Goal: Task Accomplishment & Management: Complete application form

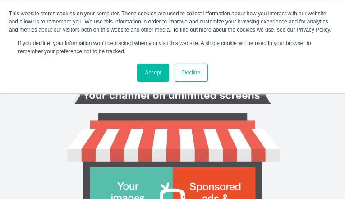
type input "GpxowggrlEFvNWy"
type input "kenia.roshell@gmail.com"
type input "wkaLxNBSgIGYKFn"
type input "ZYzGmGvI"
